Goal: Task Accomplishment & Management: Use online tool/utility

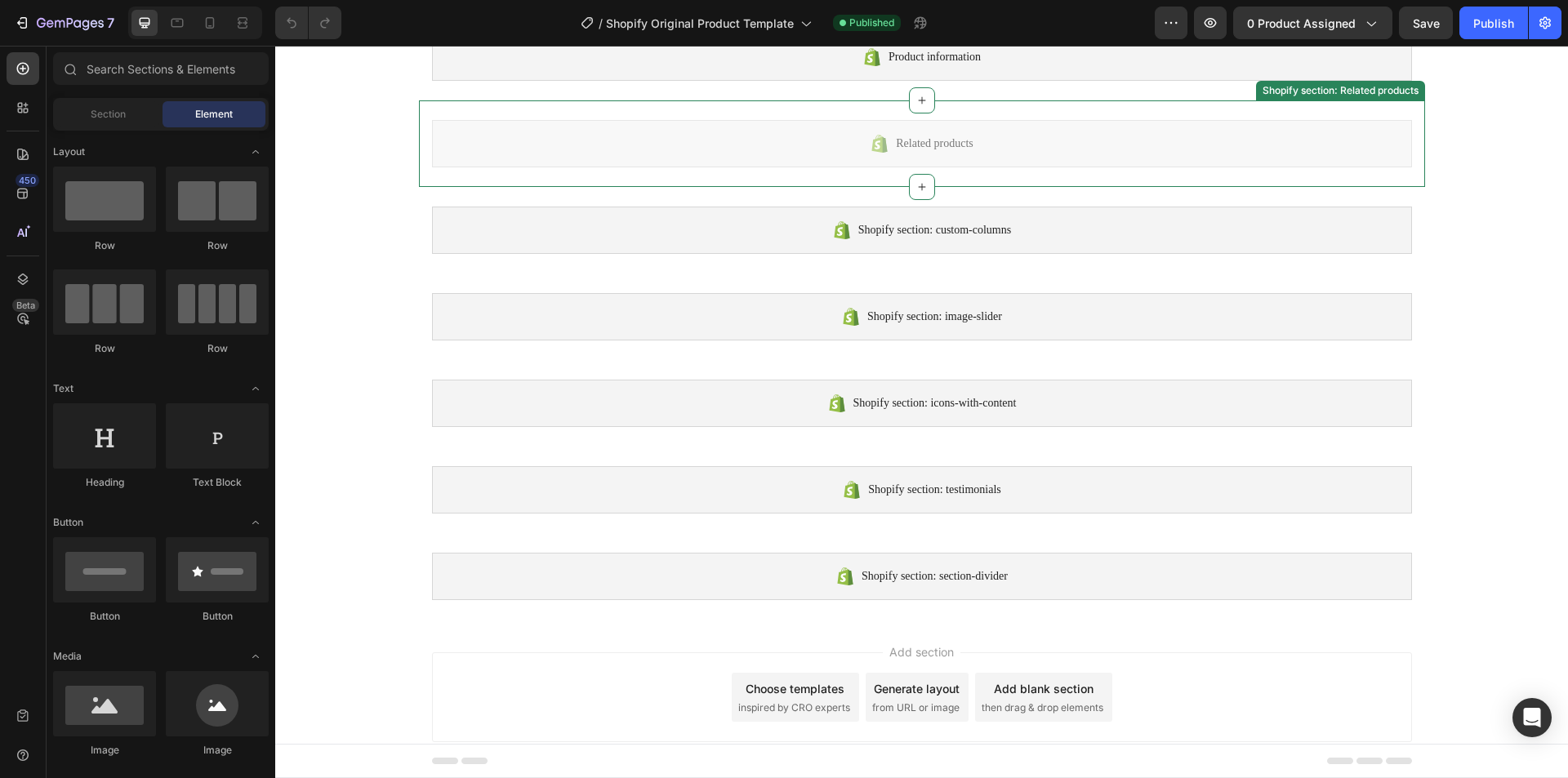
scroll to position [69, 0]
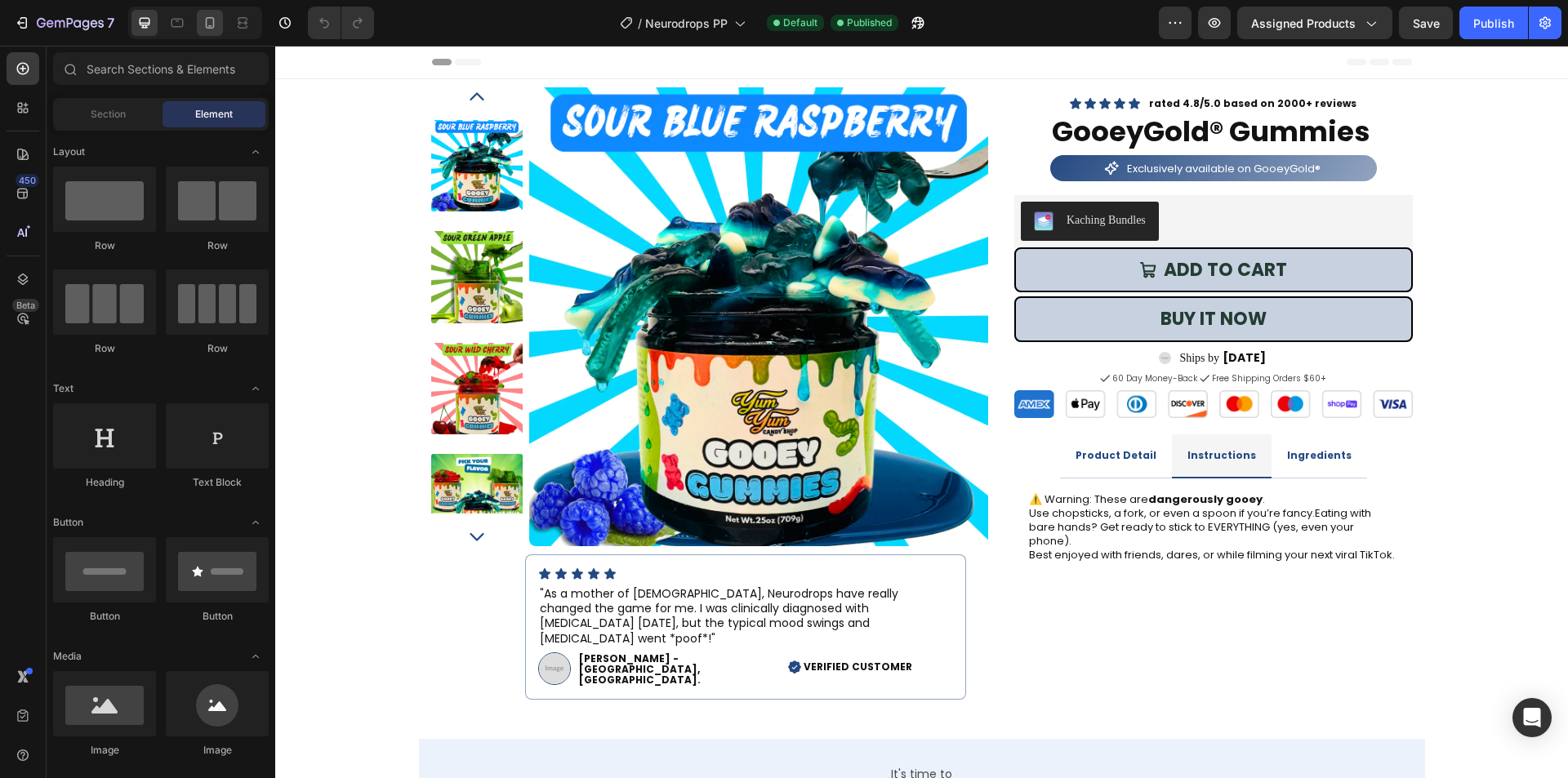
drag, startPoint x: 0, startPoint y: 0, endPoint x: 216, endPoint y: 29, distance: 217.9
click at [216, 29] on icon at bounding box center [210, 23] width 16 height 16
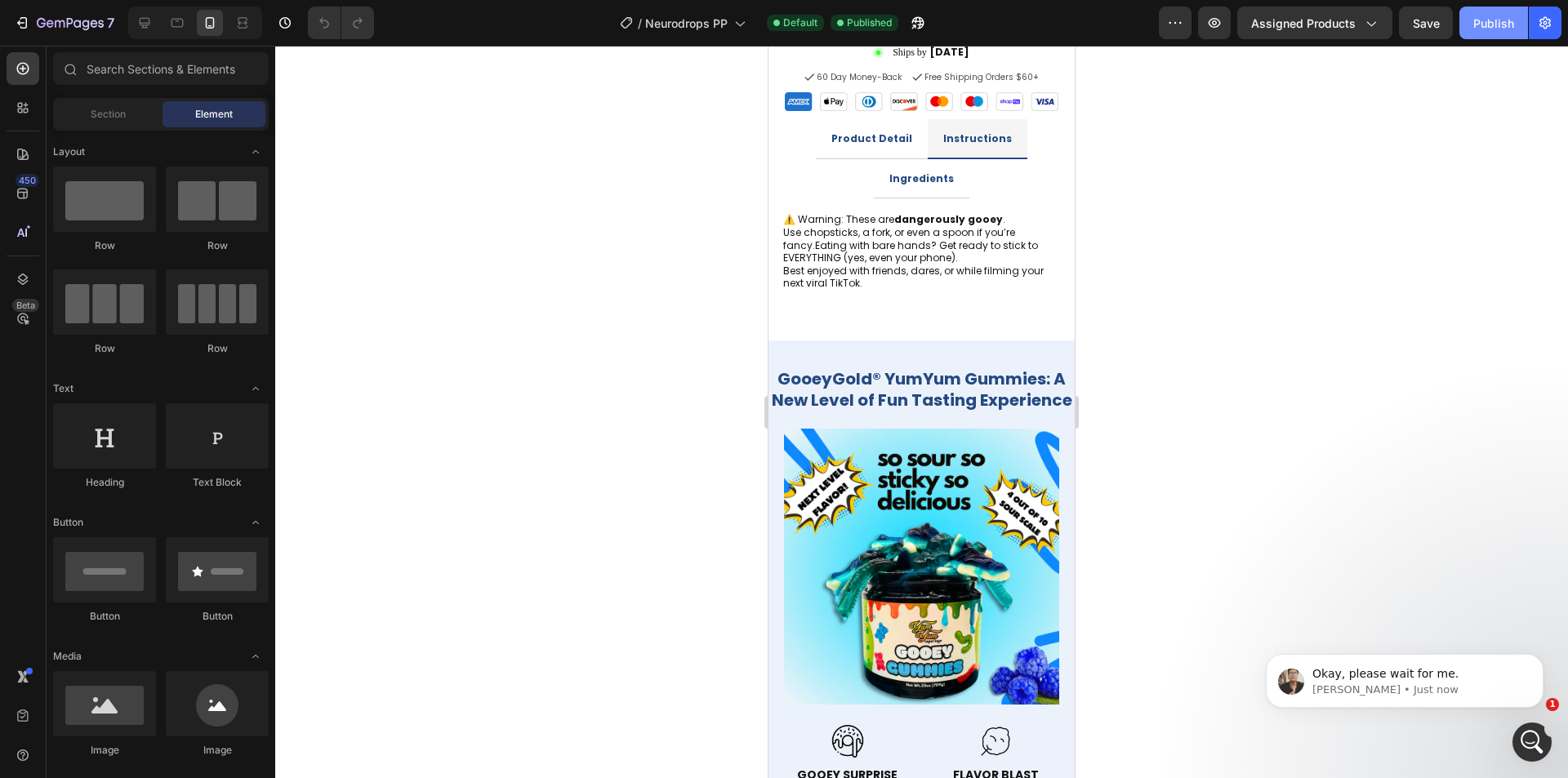
click at [1494, 16] on div "Publish" at bounding box center [1493, 23] width 41 height 17
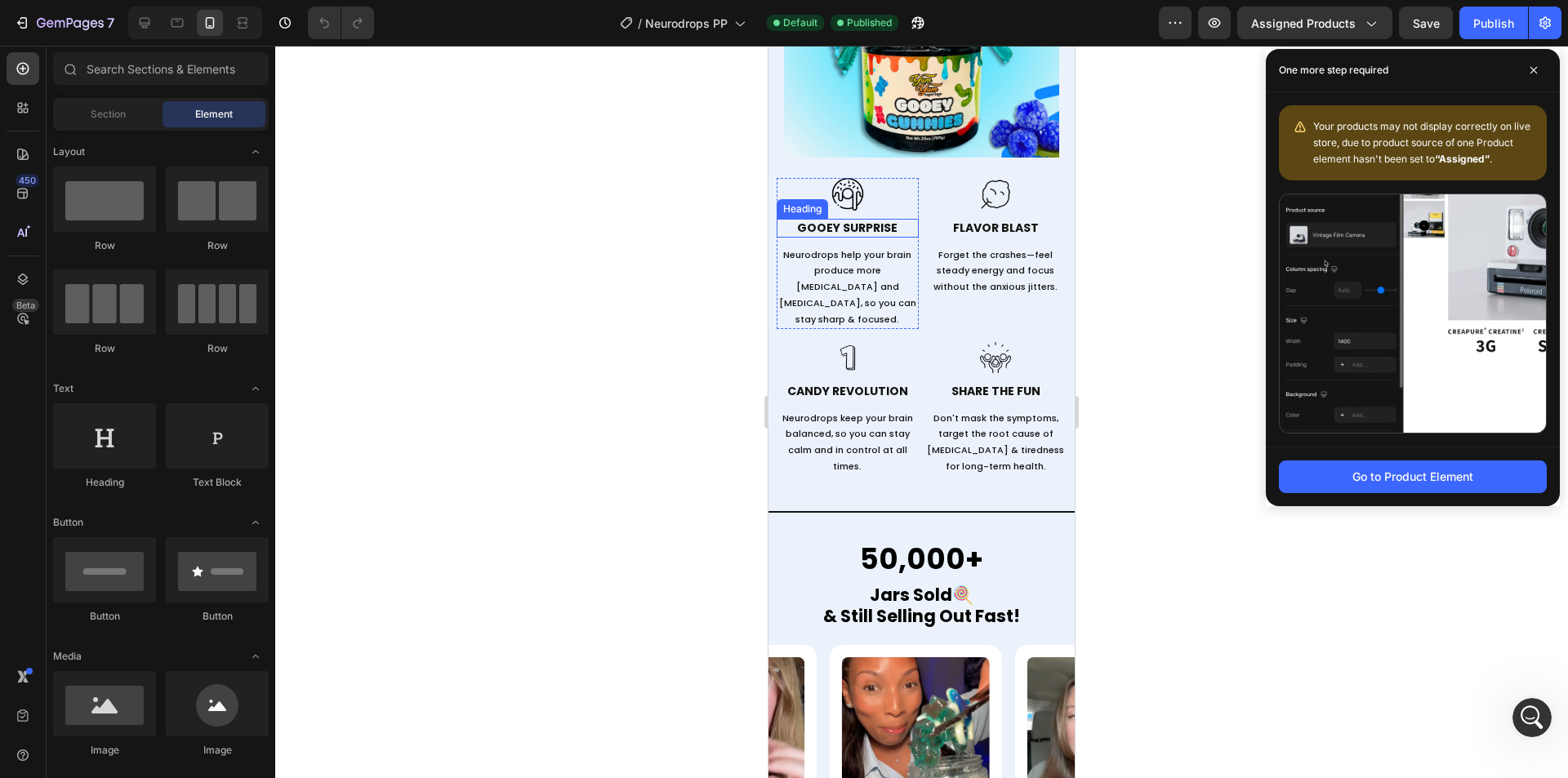
scroll to position [1307, 0]
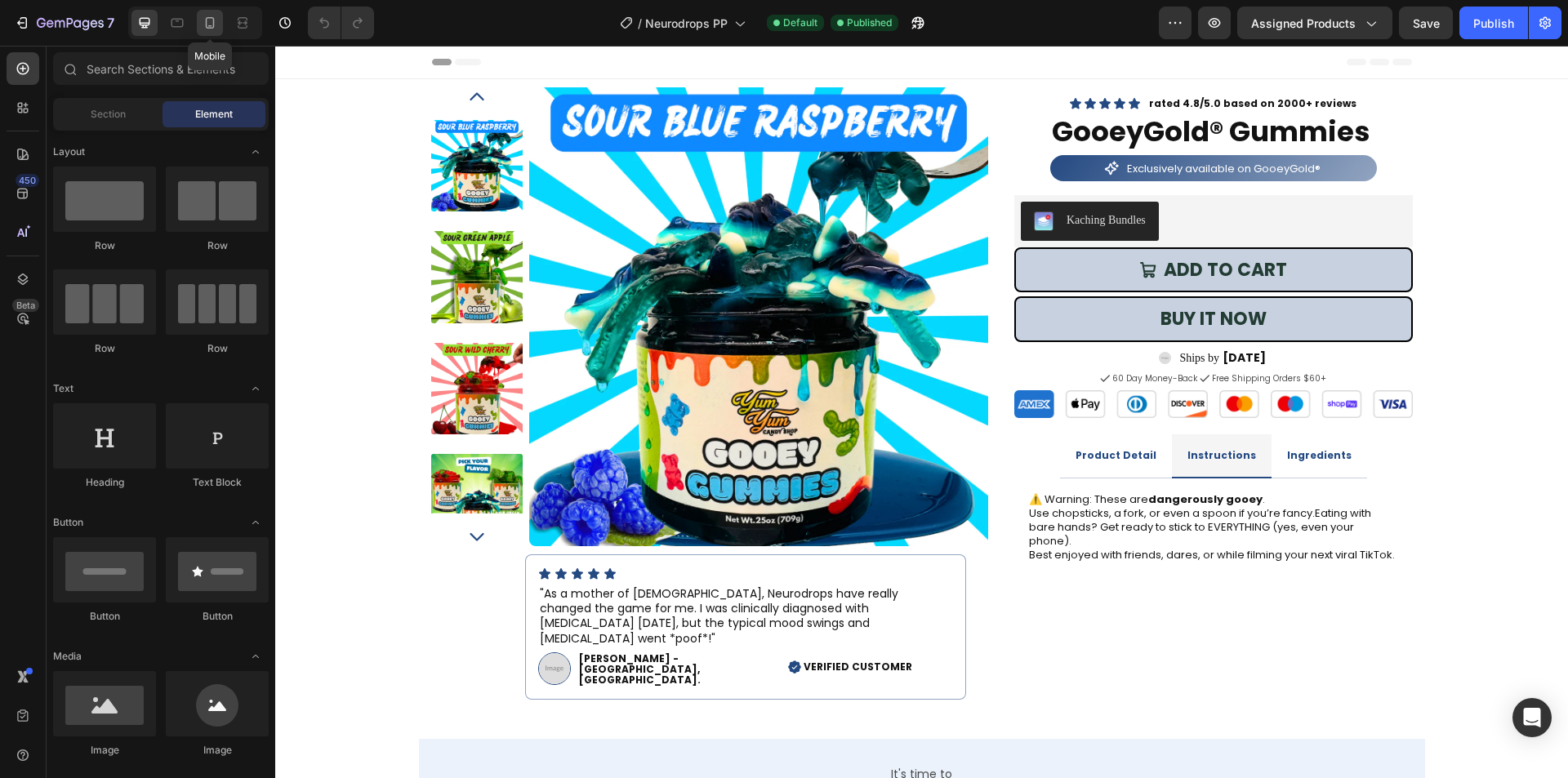
click at [202, 19] on icon at bounding box center [210, 23] width 16 height 16
